Goal: Information Seeking & Learning: Learn about a topic

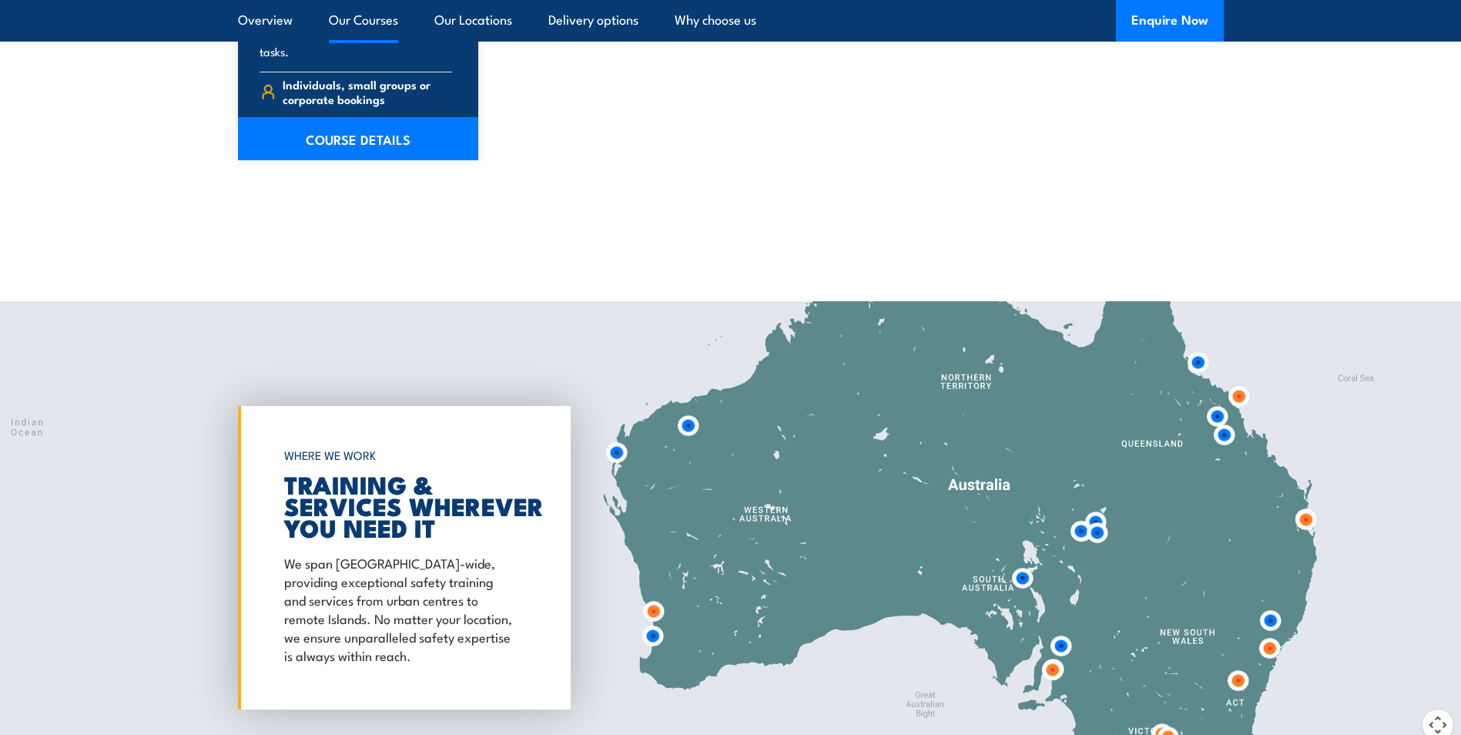
scroll to position [1848, 0]
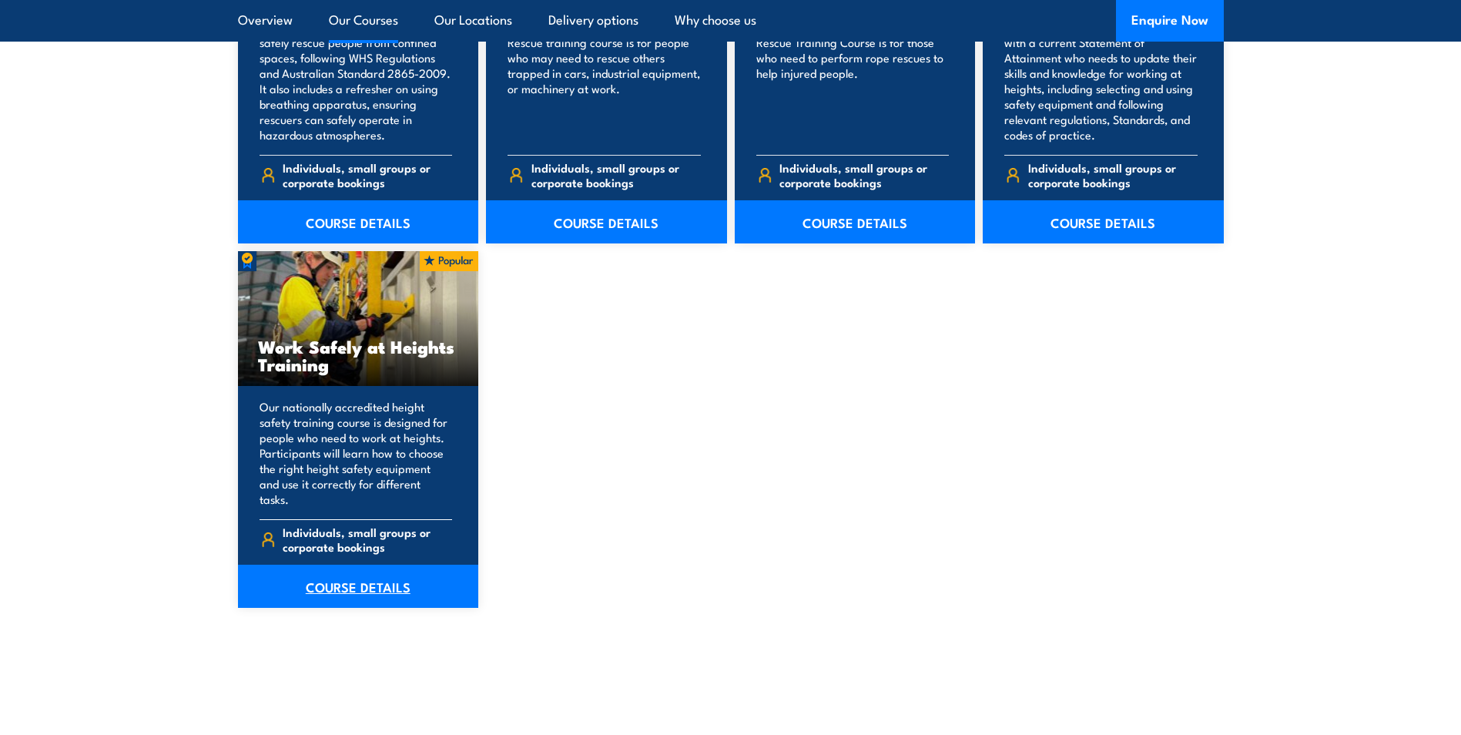
click at [418, 564] on link "COURSE DETAILS" at bounding box center [358, 585] width 241 height 43
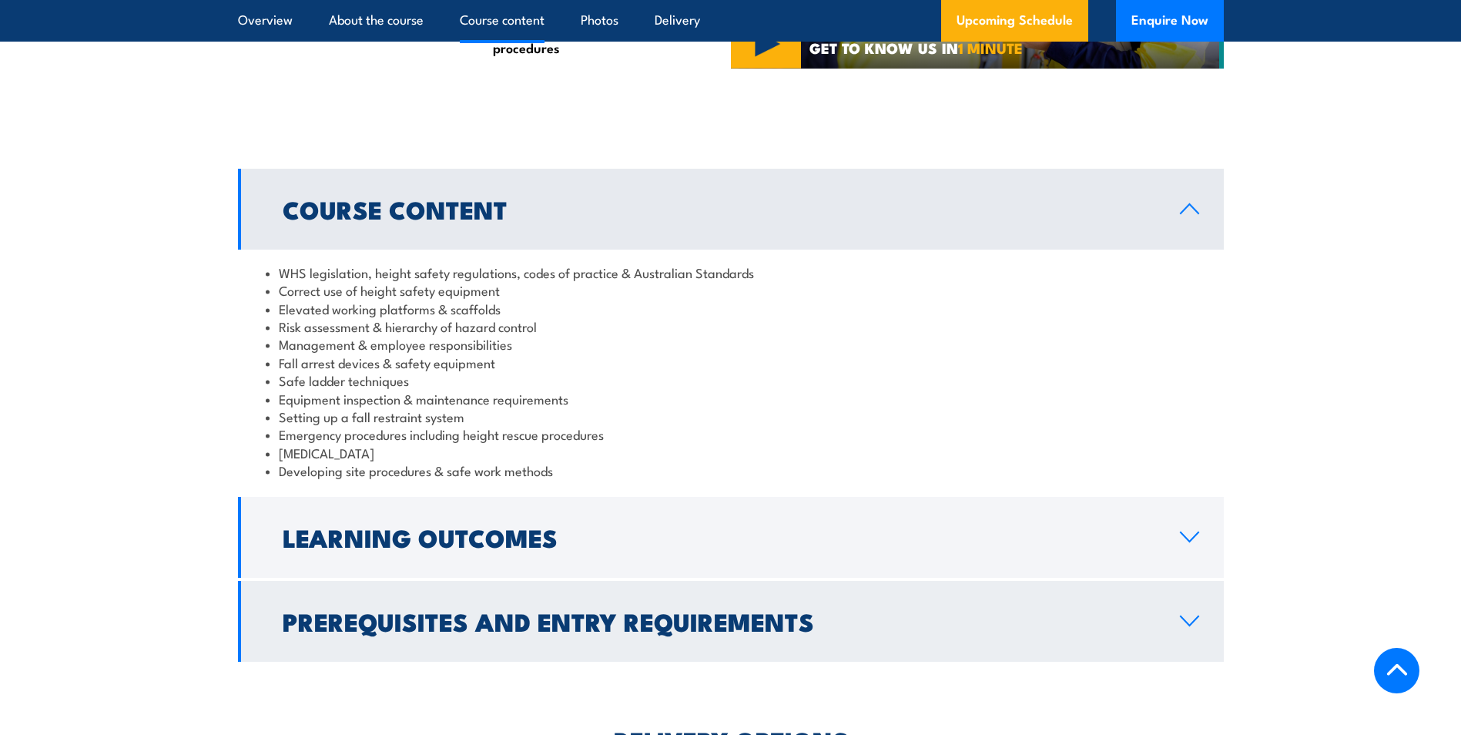
scroll to position [1277, 0]
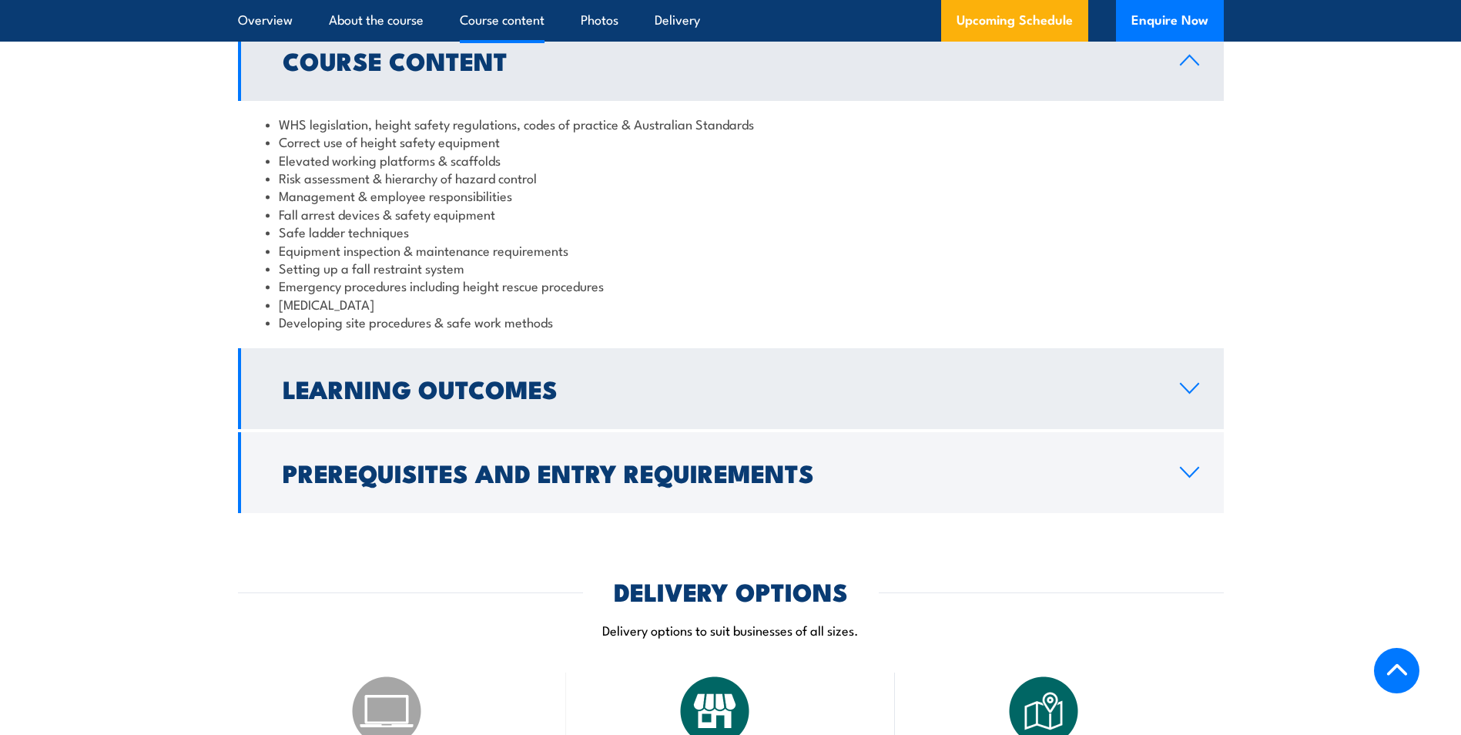
click at [468, 395] on h2 "Learning Outcomes" at bounding box center [719, 388] width 872 height 22
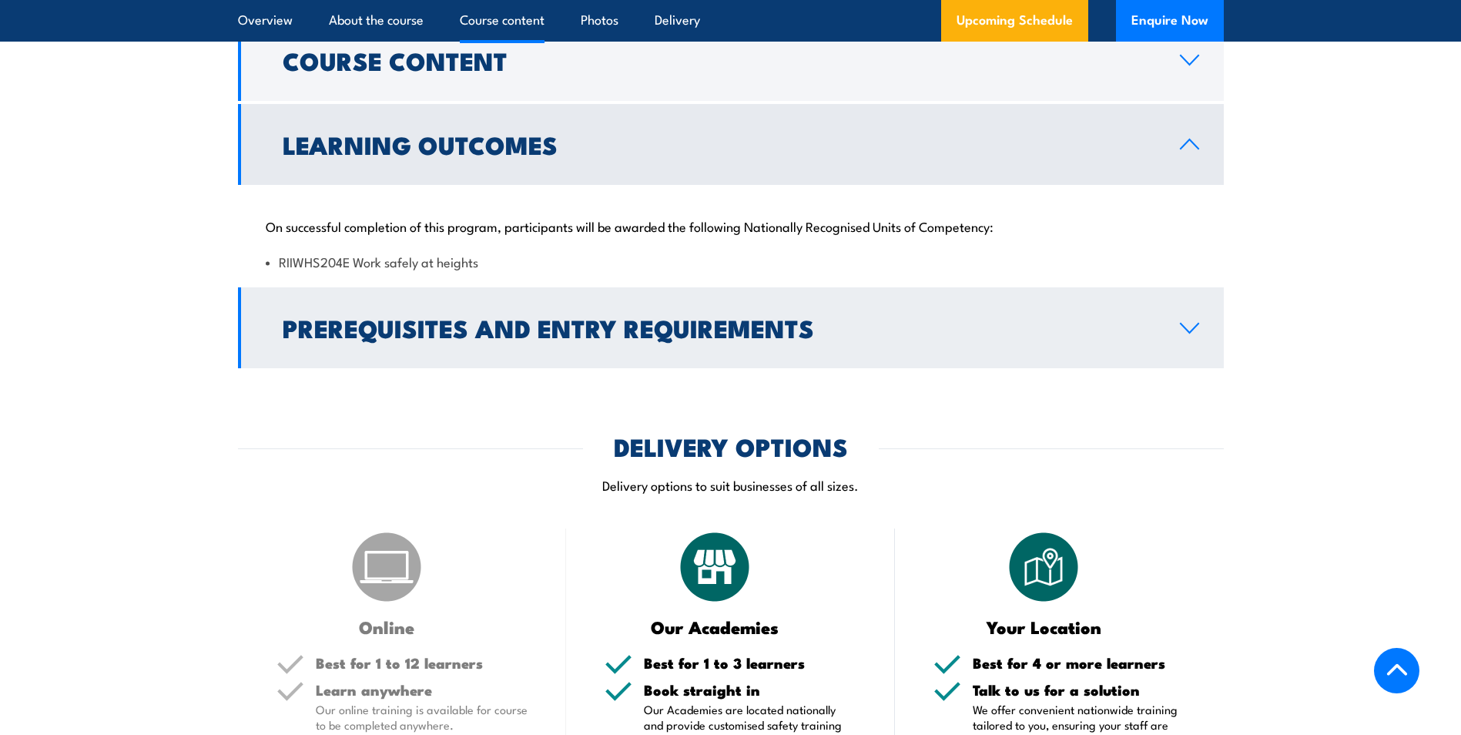
click at [479, 352] on link "Prerequisites and Entry Requirements" at bounding box center [731, 327] width 986 height 81
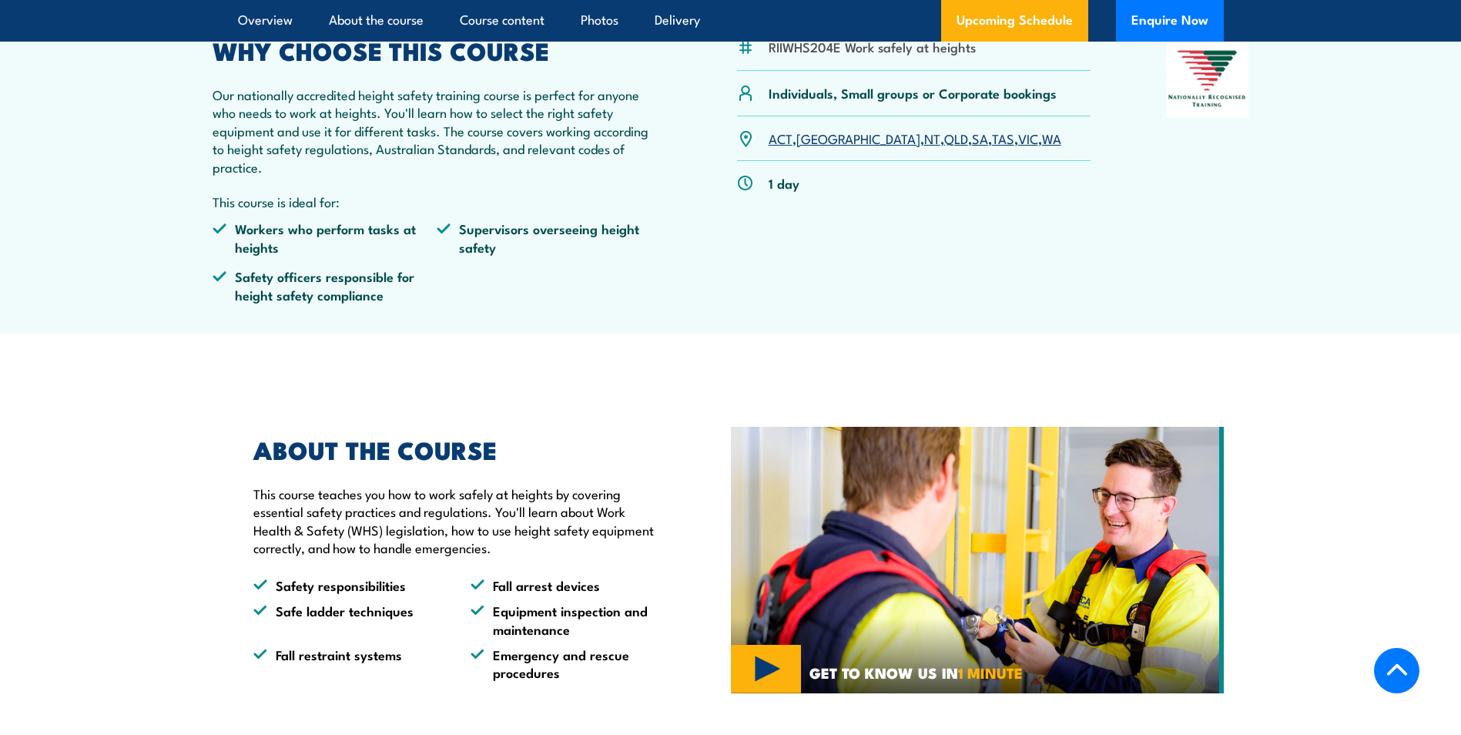
scroll to position [276, 0]
